Goal: Task Accomplishment & Management: Manage account settings

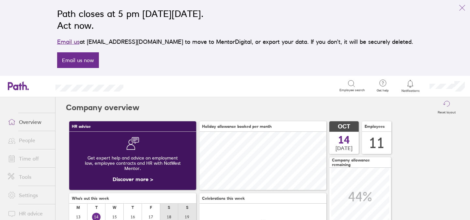
click at [24, 159] on link "Time off" at bounding box center [29, 158] width 53 height 13
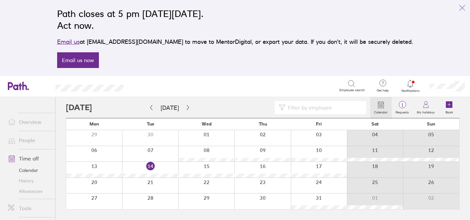
click at [319, 166] on div at bounding box center [319, 169] width 56 height 16
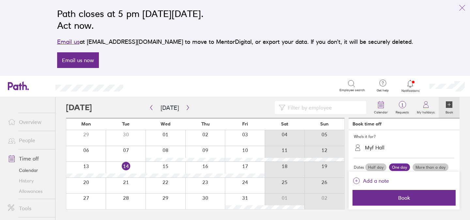
scroll to position [30, 0]
click at [464, 7] on icon "link" at bounding box center [462, 8] width 8 height 8
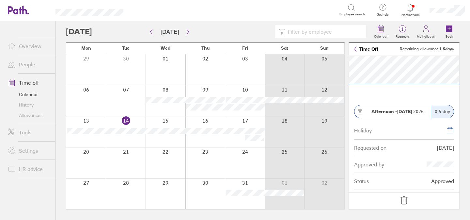
click at [403, 199] on icon at bounding box center [404, 200] width 10 height 10
